Goal: Find specific page/section

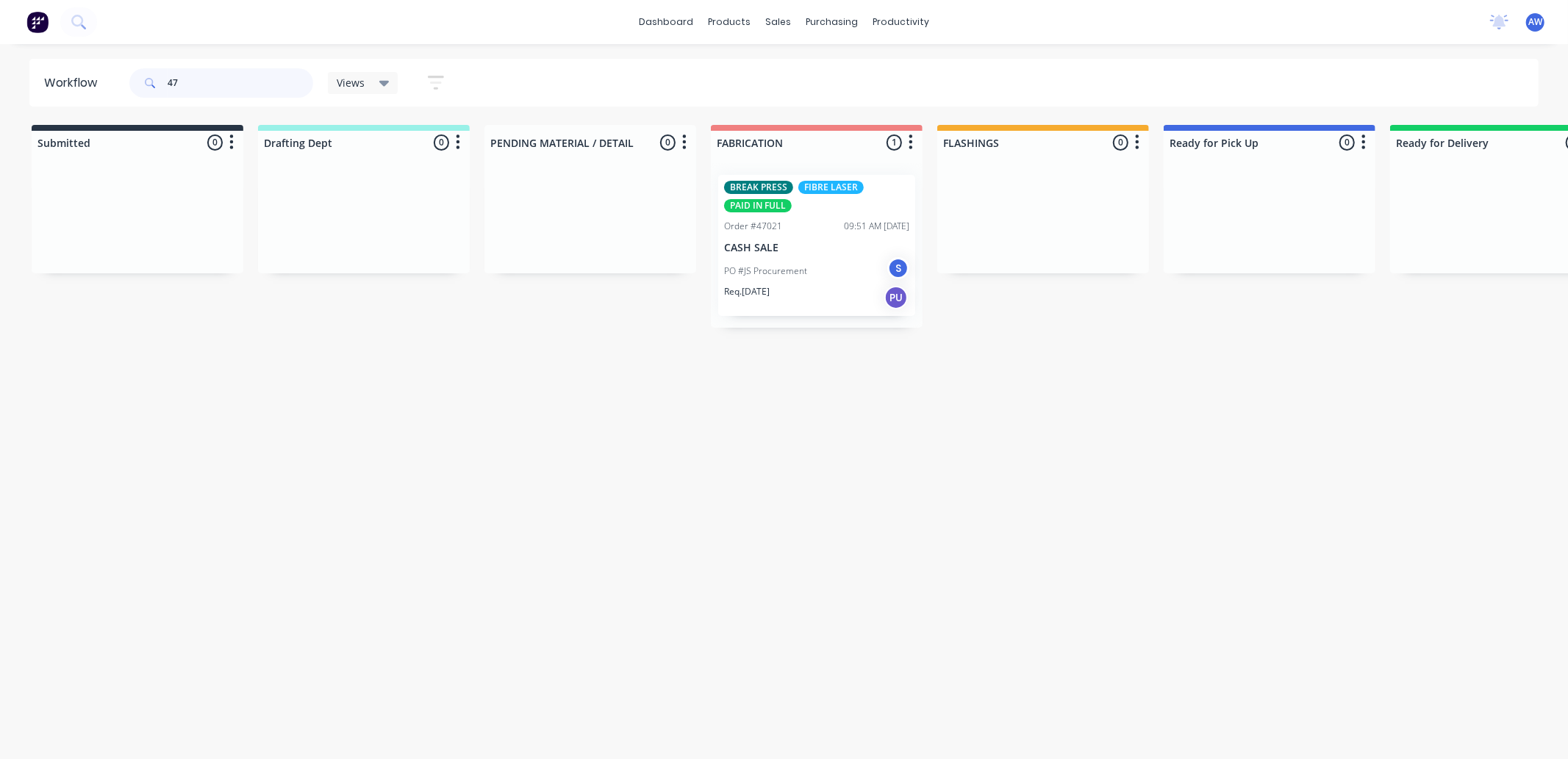
type input "4"
type input "latches"
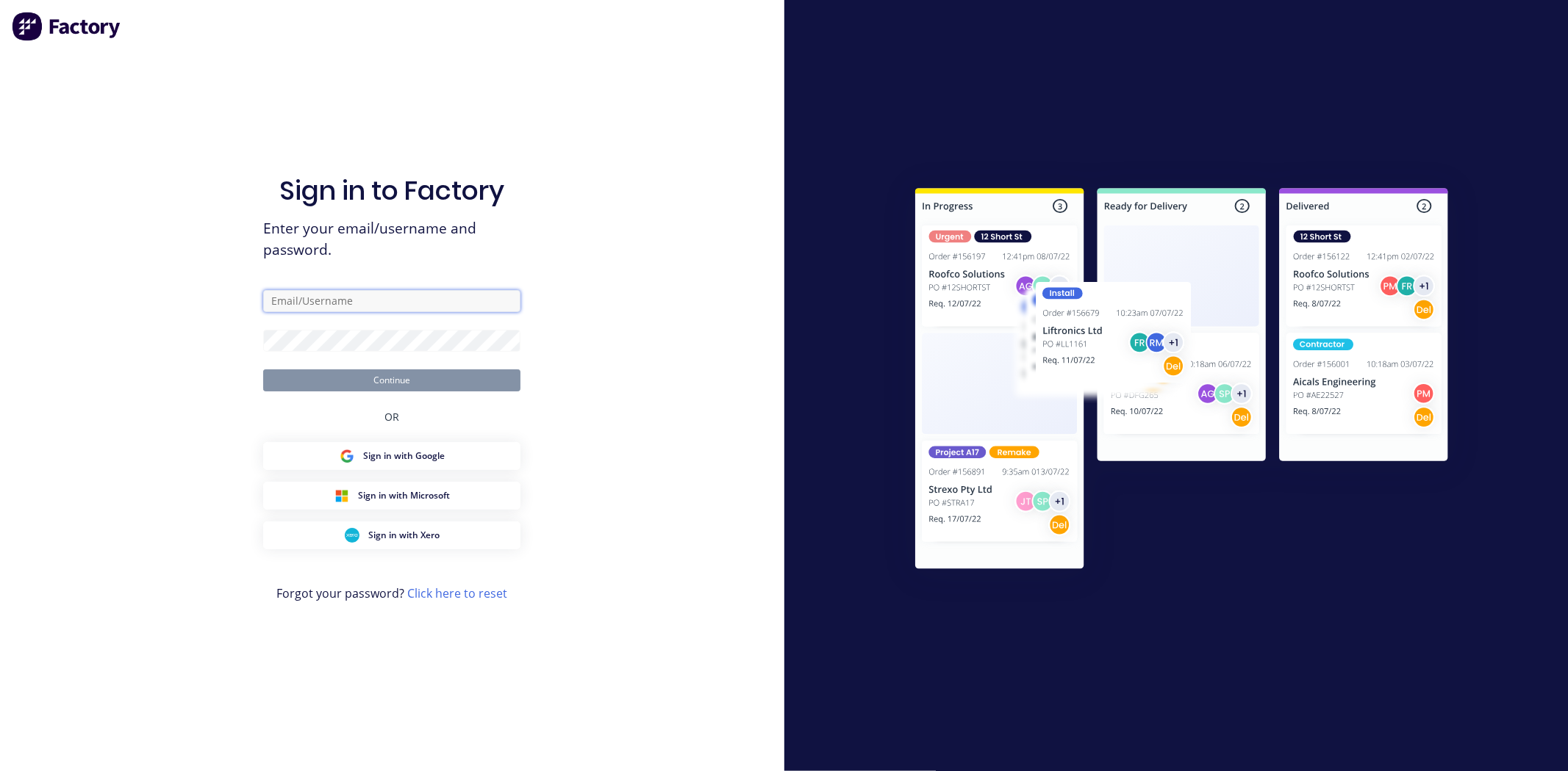
type input "[EMAIL_ADDRESS][DOMAIN_NAME]"
click at [401, 377] on button "Continue" at bounding box center [391, 380] width 257 height 22
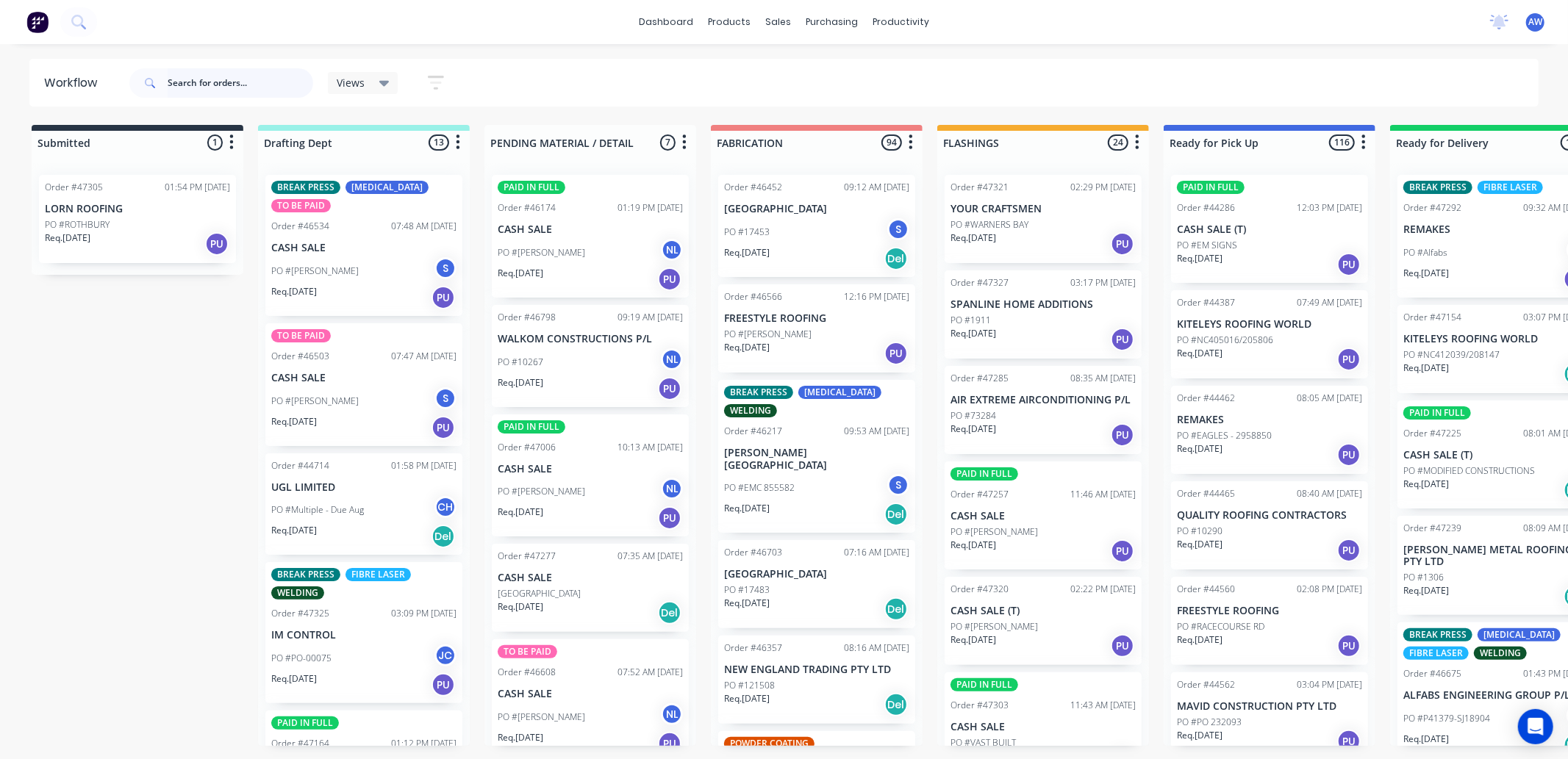
click at [241, 78] on input "text" at bounding box center [240, 83] width 146 height 29
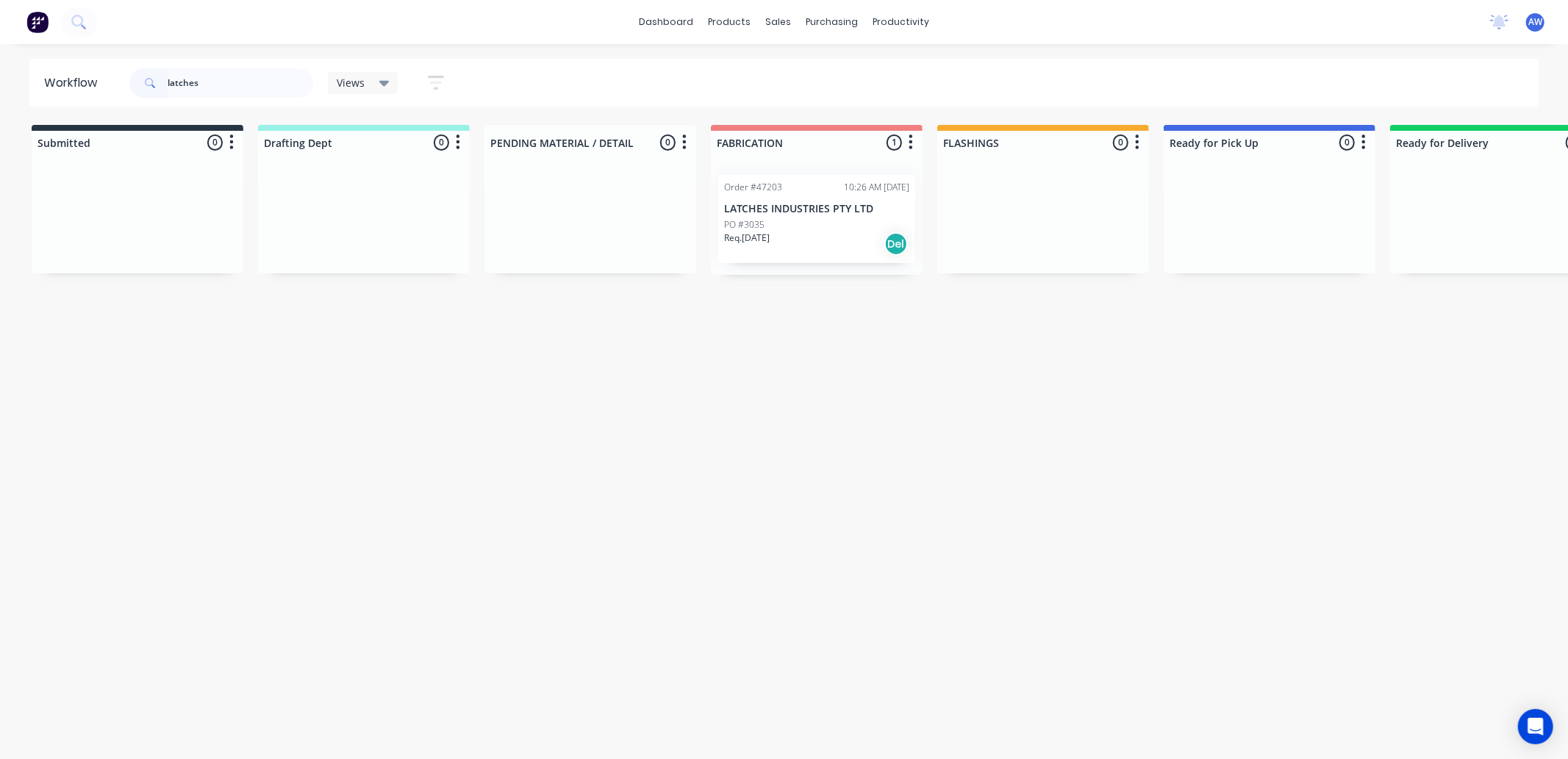
click at [809, 238] on div "Req. [DATE] Del" at bounding box center [816, 244] width 186 height 25
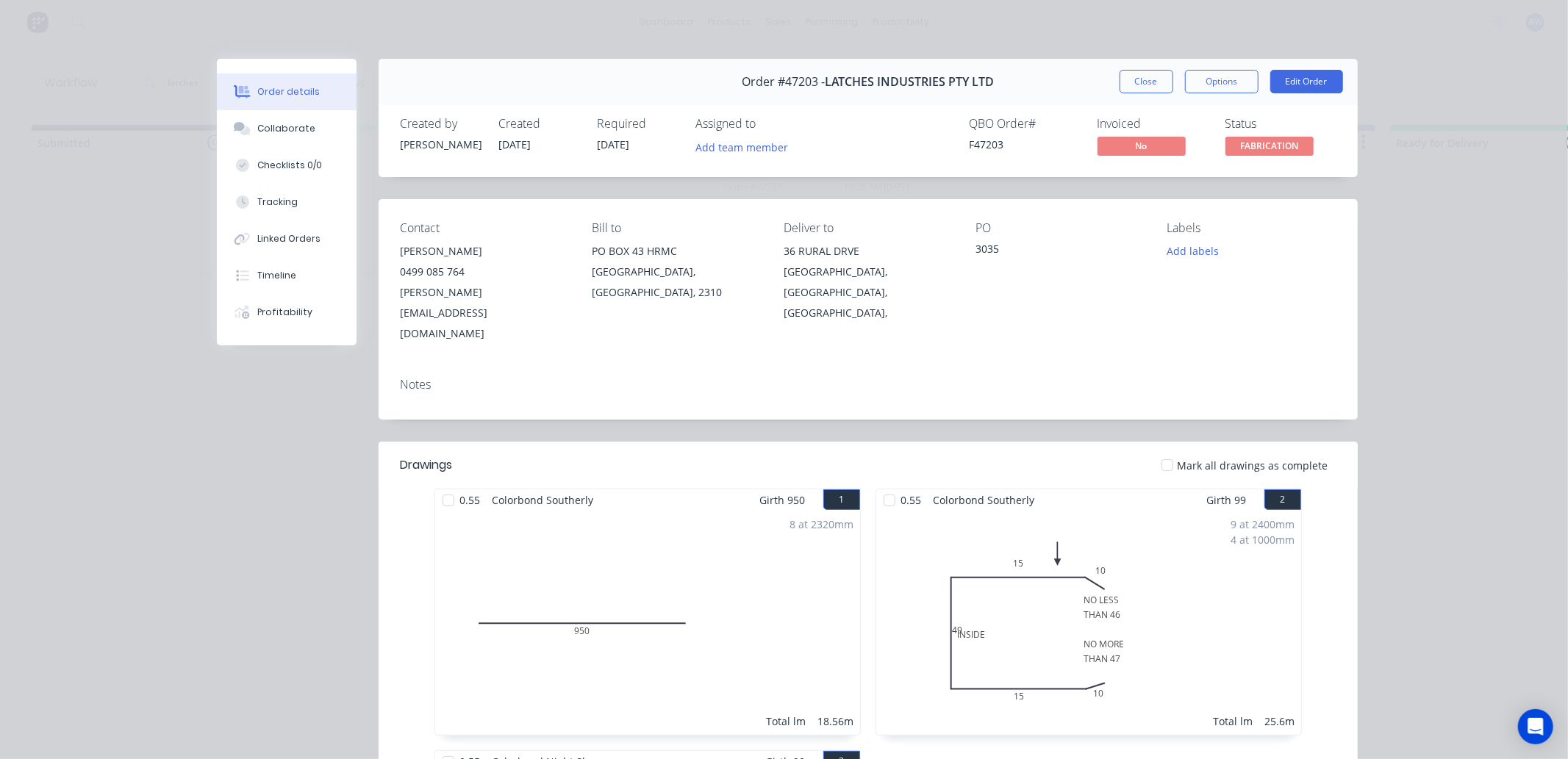
click at [1150, 82] on button "Close" at bounding box center [1146, 81] width 54 height 24
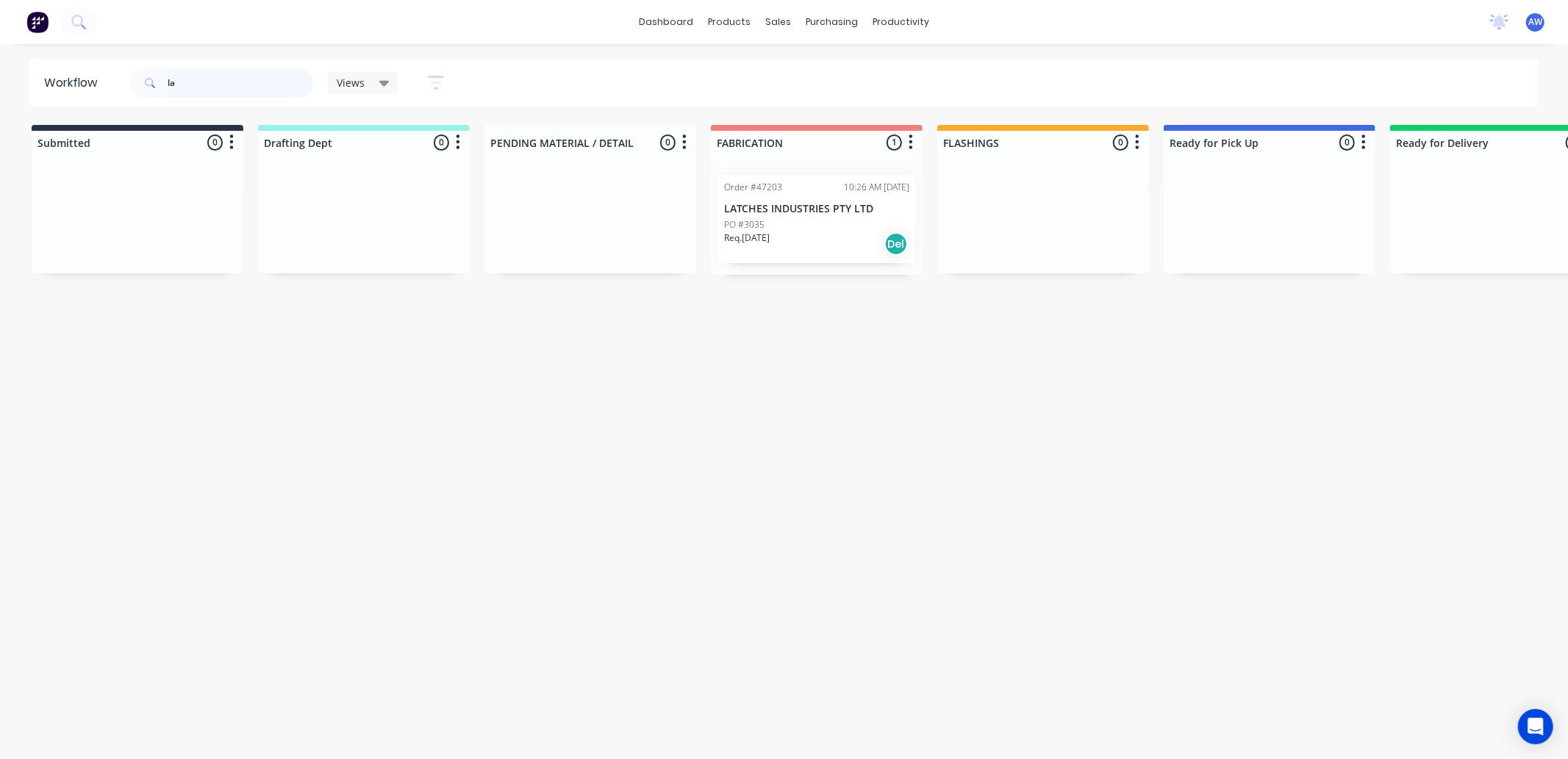
type input "l"
type input "m"
type input "r"
click at [853, 234] on div "Req. [DATE] Del" at bounding box center [816, 244] width 186 height 25
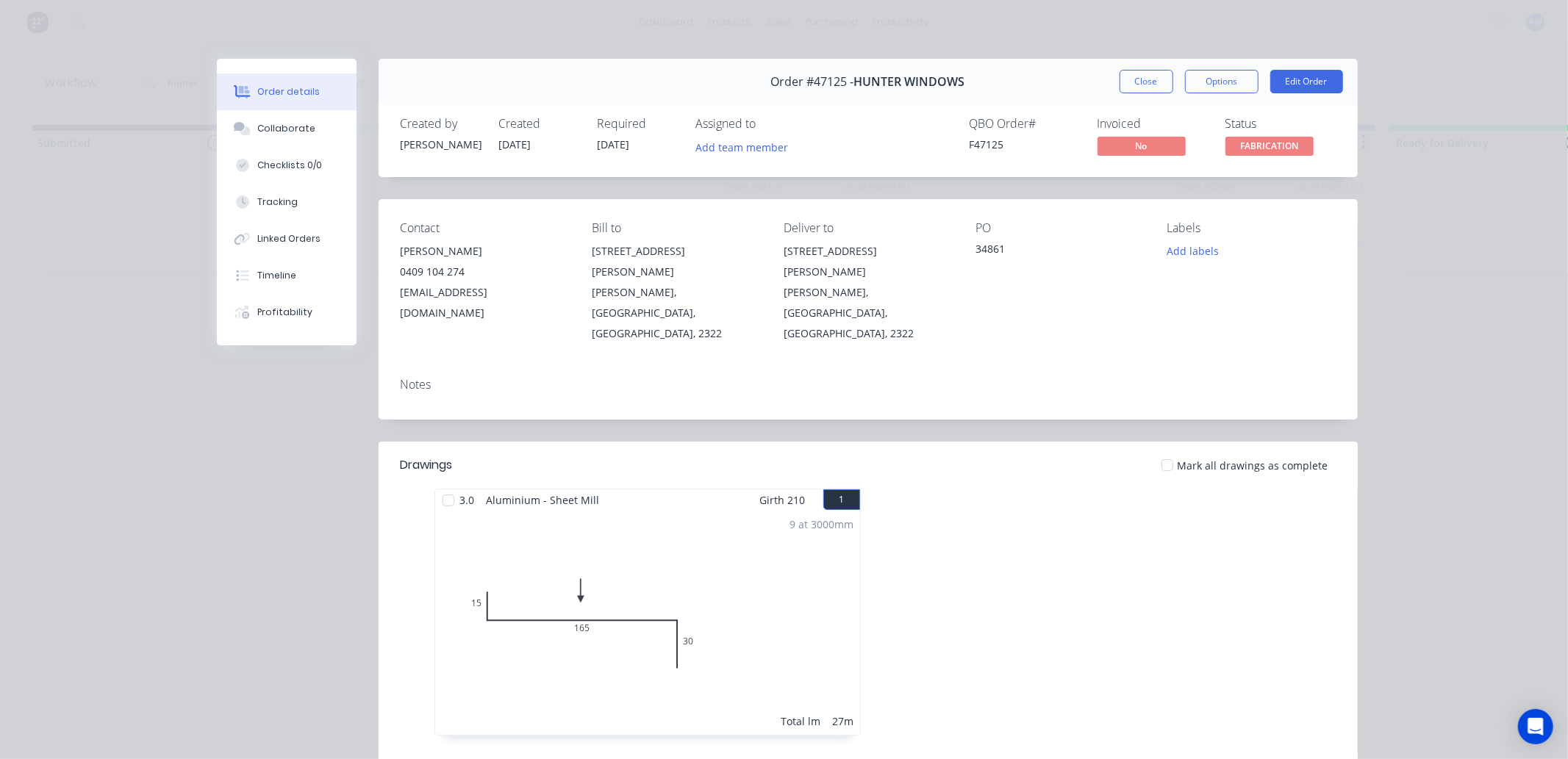
drag, startPoint x: 1137, startPoint y: 77, endPoint x: 891, endPoint y: 125, distance: 250.6
click at [1136, 79] on button "Close" at bounding box center [1146, 81] width 54 height 24
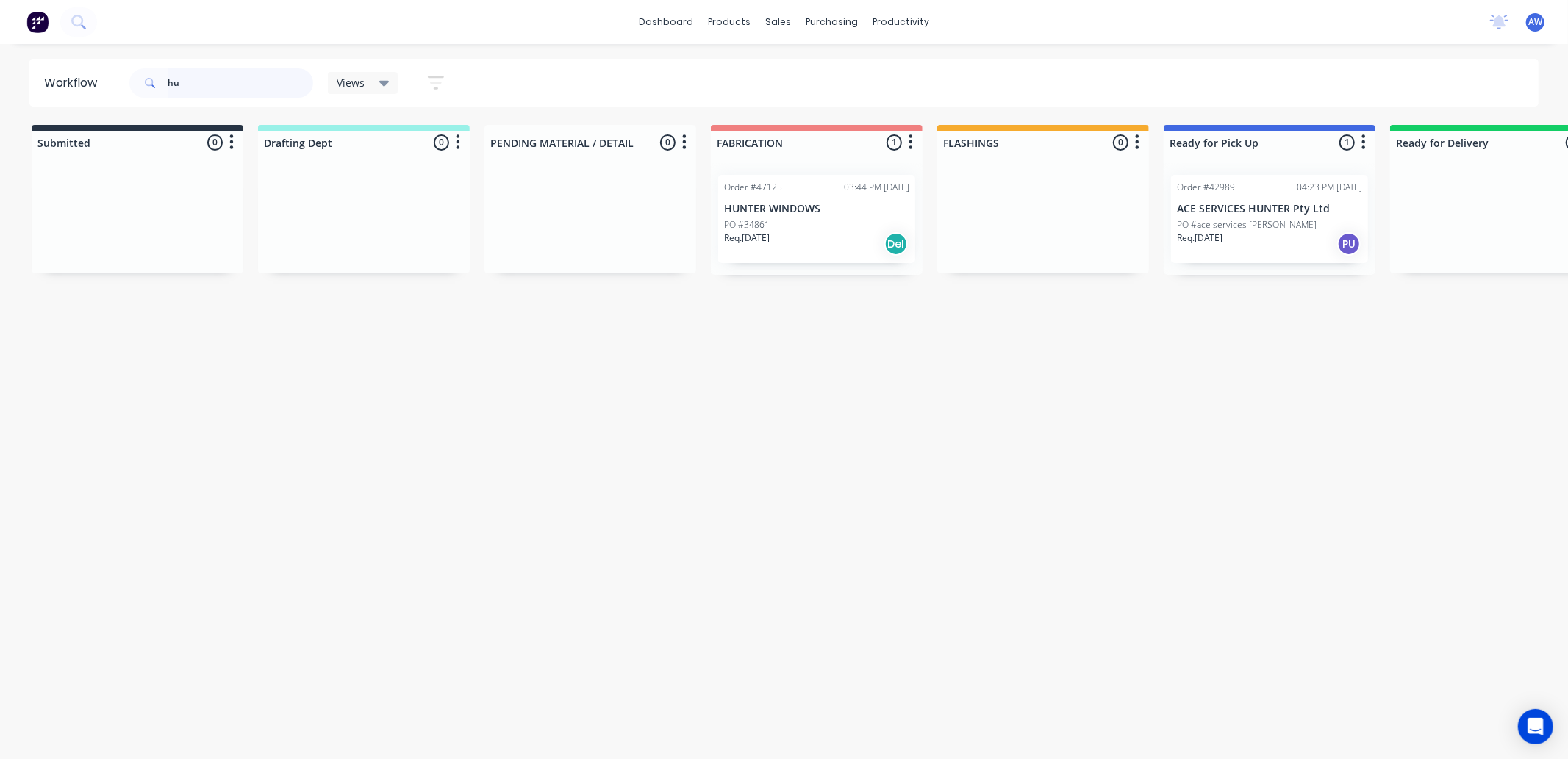
type input "h"
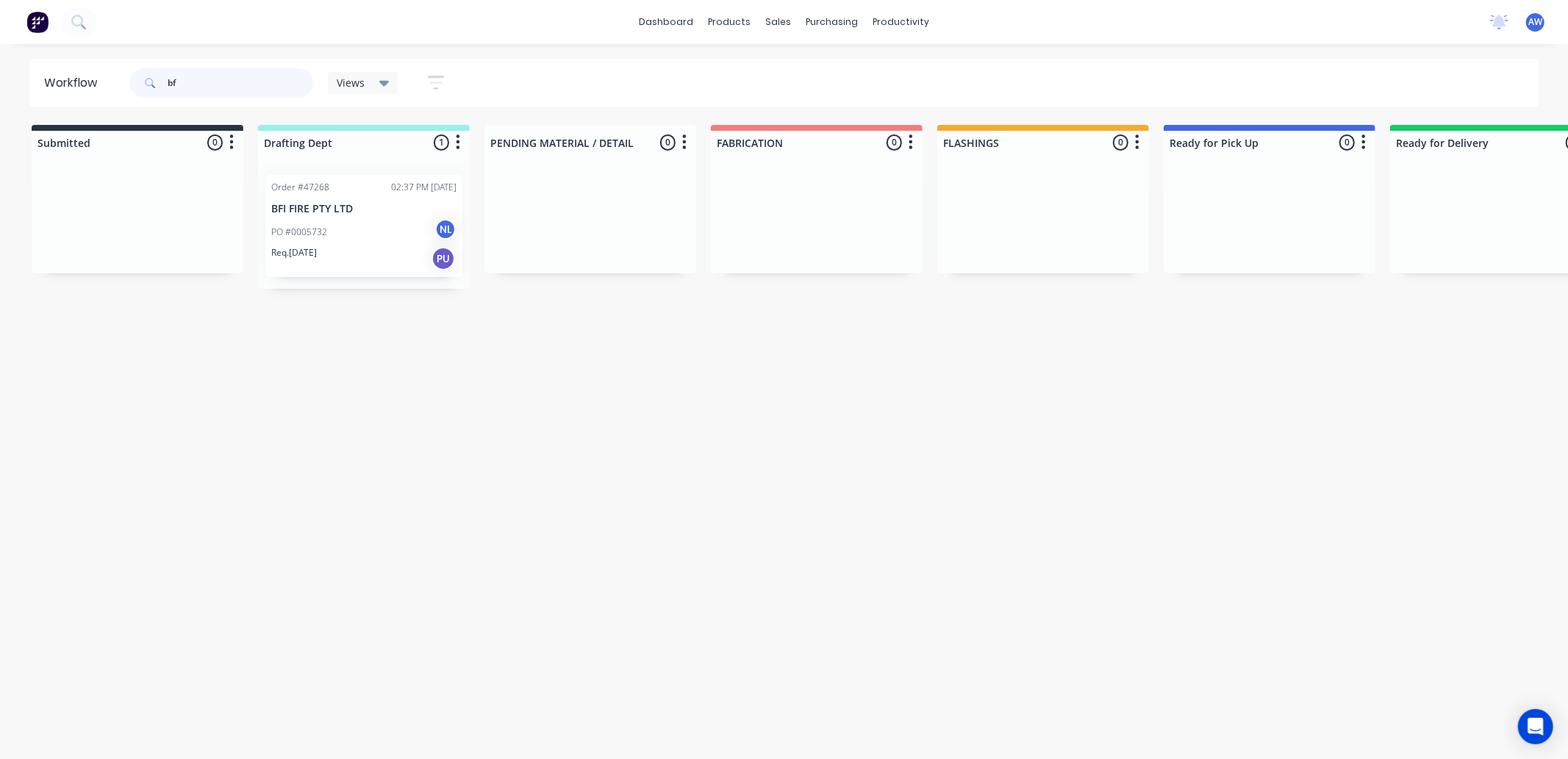
type input "b"
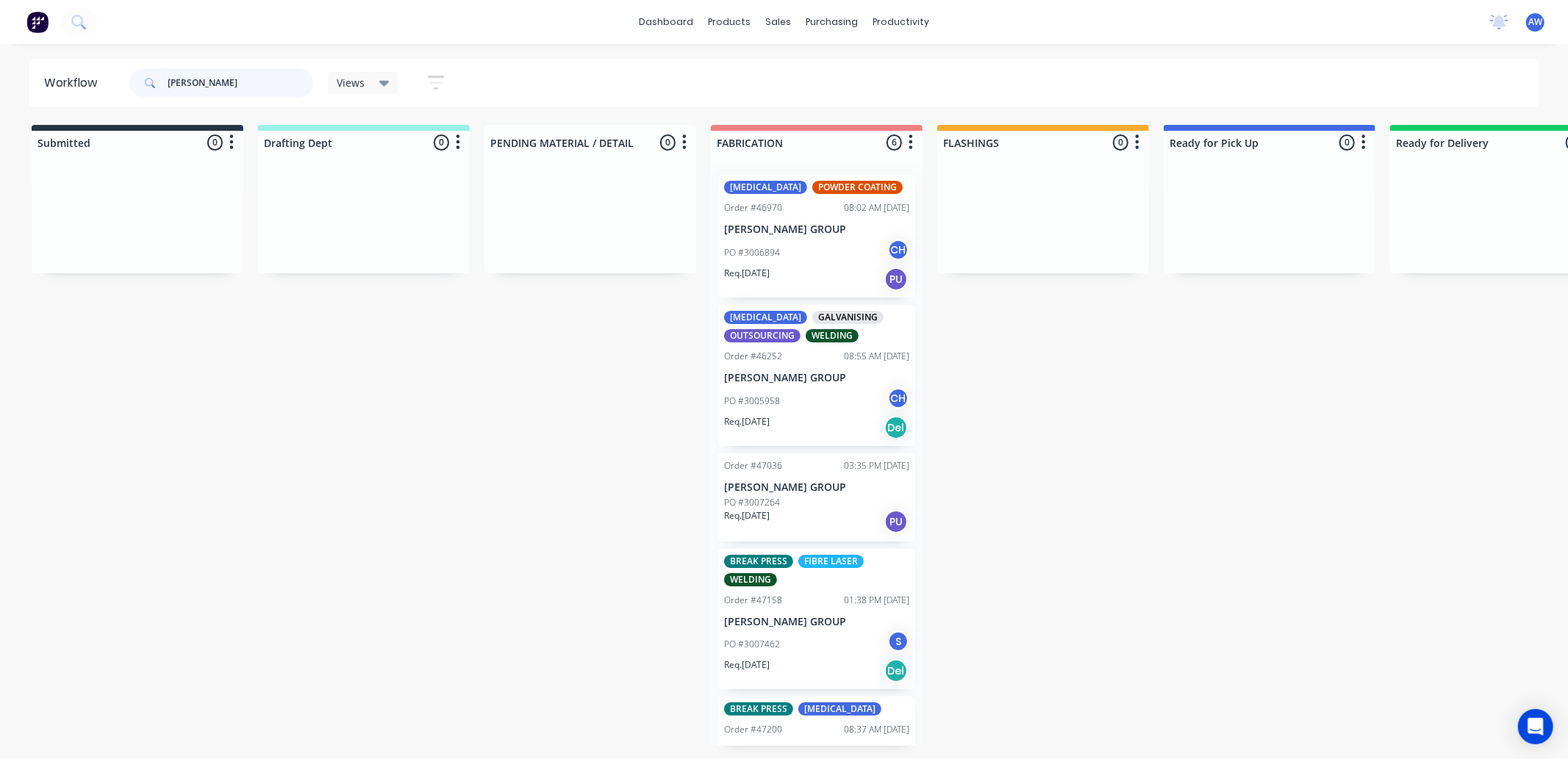
type input "[PERSON_NAME]"
click at [823, 266] on div "Req. [DATE] PU" at bounding box center [816, 279] width 186 height 25
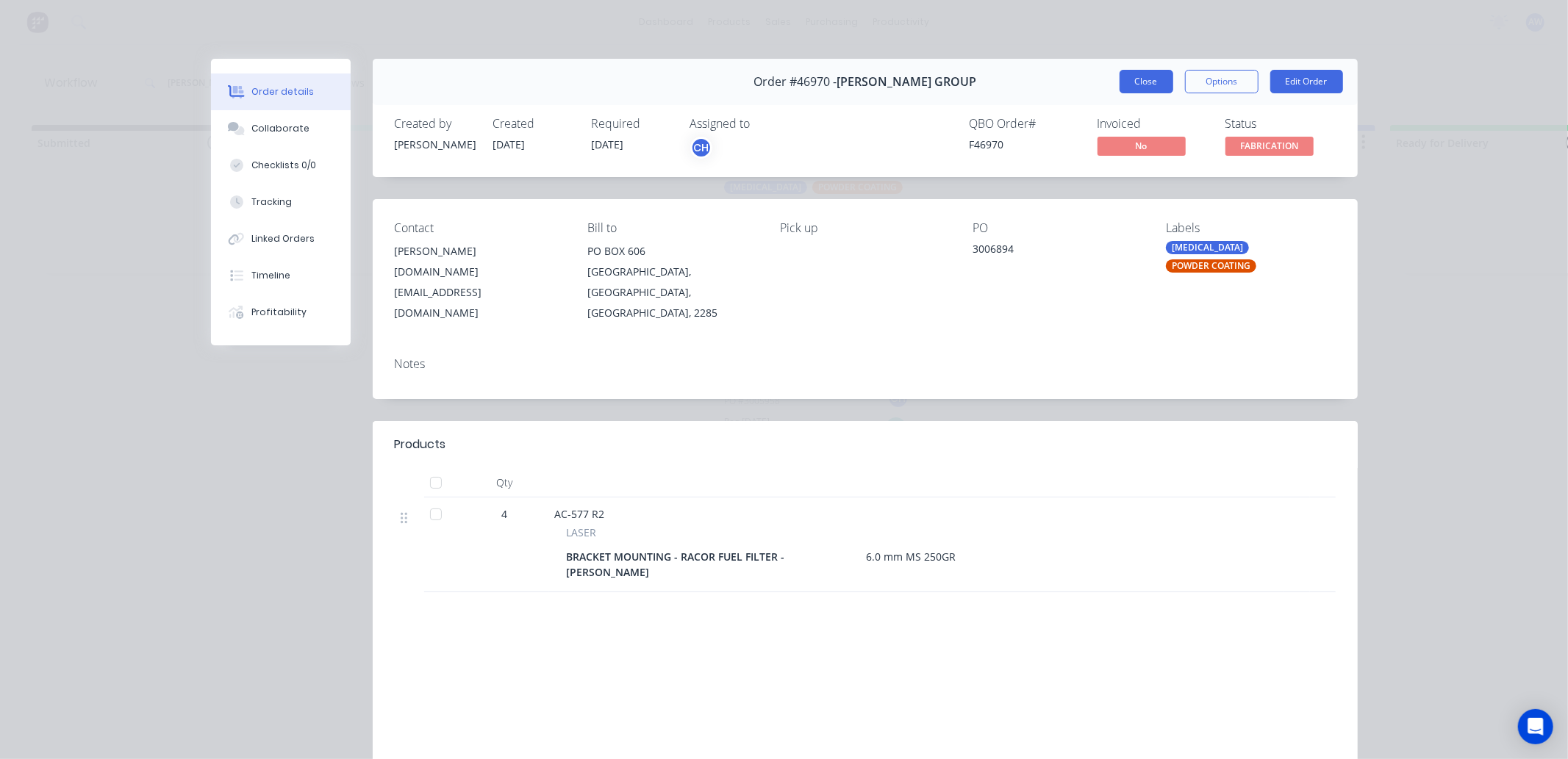
click at [1141, 86] on button "Close" at bounding box center [1146, 81] width 54 height 24
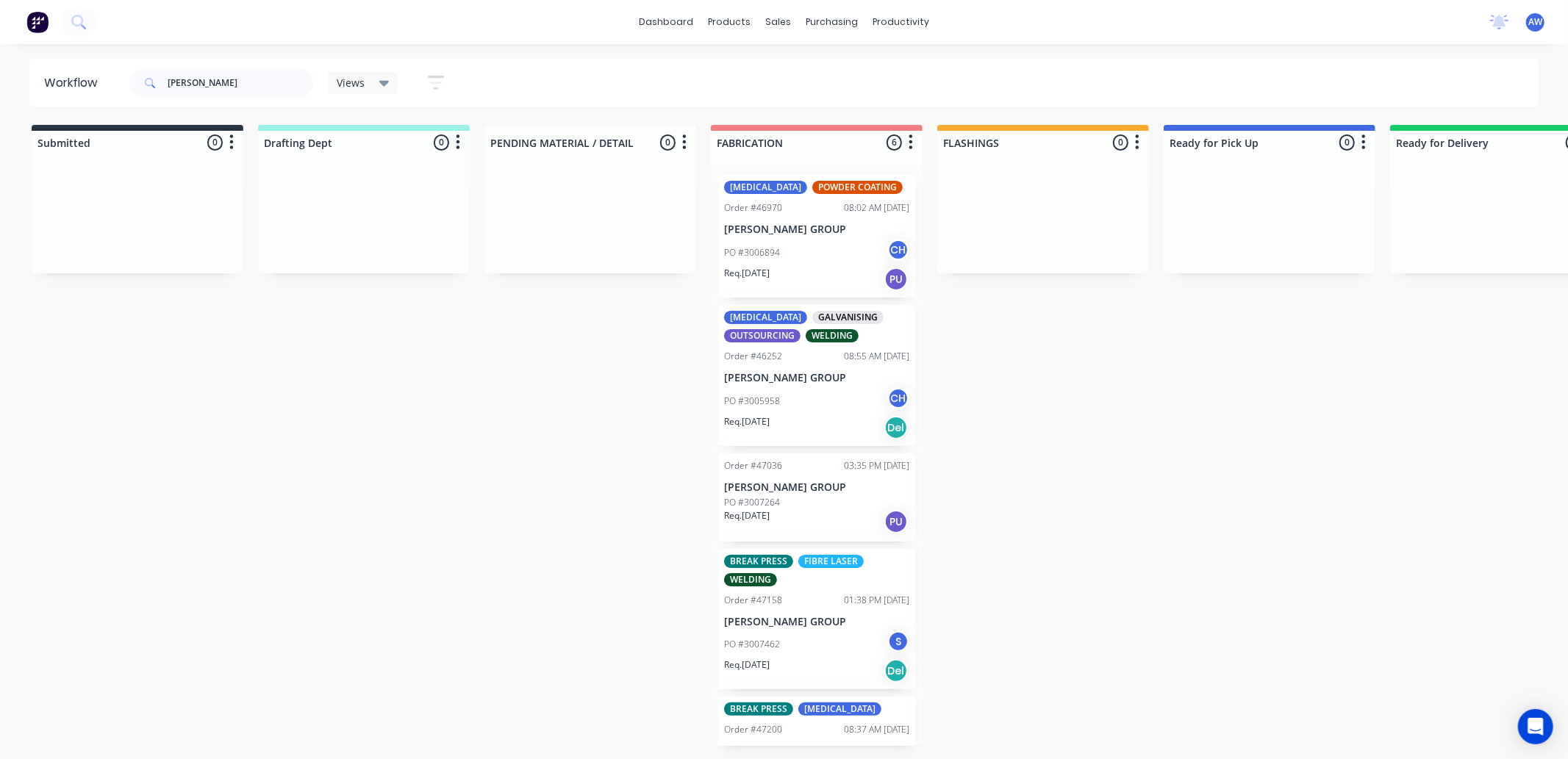
click at [849, 385] on div "[MEDICAL_DATA] GALVANISING OUTSOURCING WELDING Order #46252 08:55 AM [DATE] [PE…" at bounding box center [816, 376] width 197 height 141
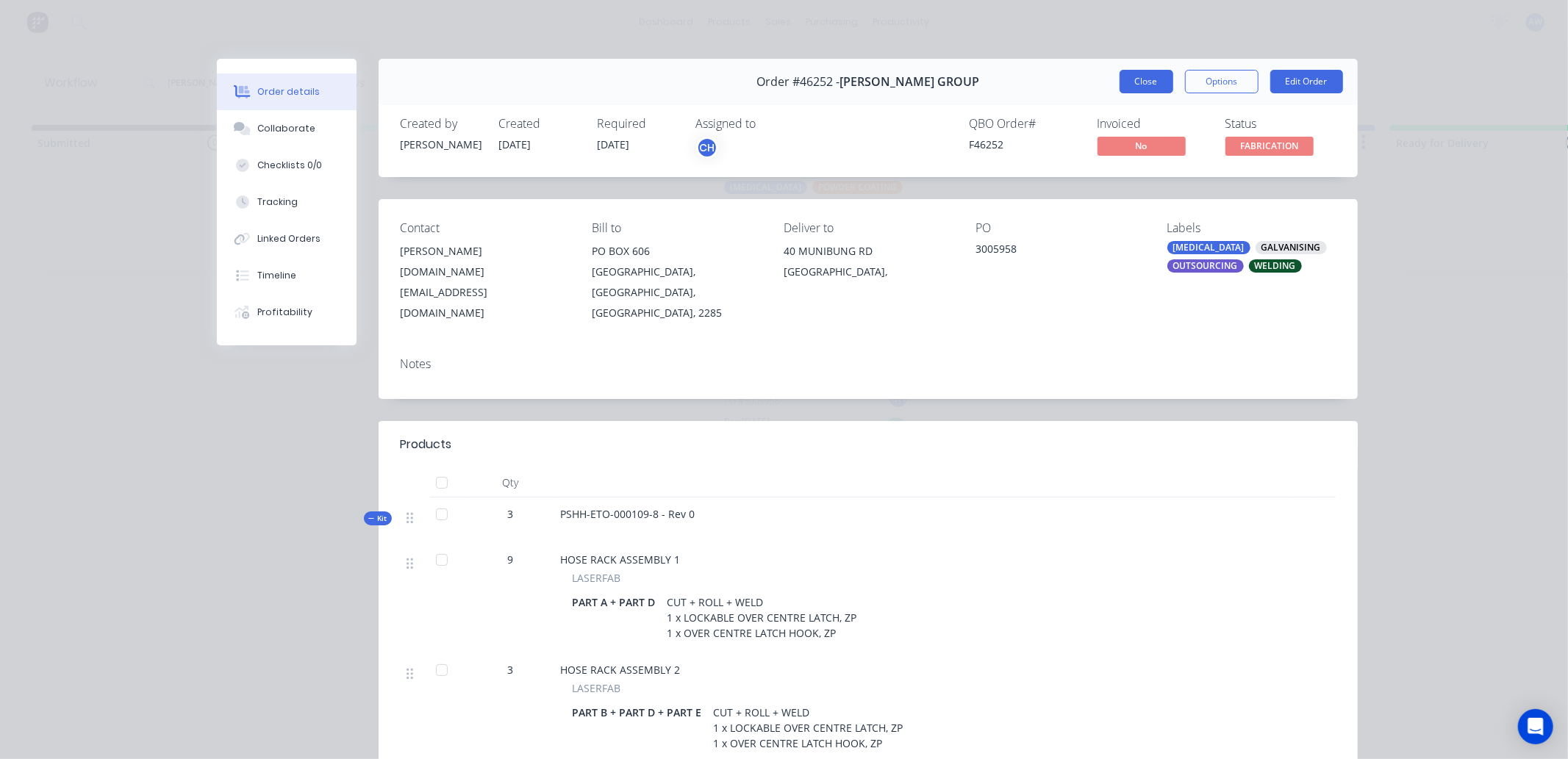
click at [1151, 86] on button "Close" at bounding box center [1146, 81] width 54 height 24
